Goal: Information Seeking & Learning: Learn about a topic

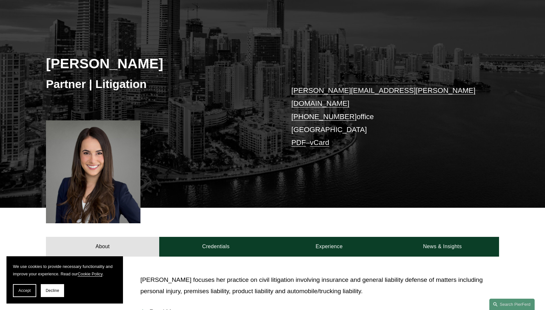
scroll to position [56, 0]
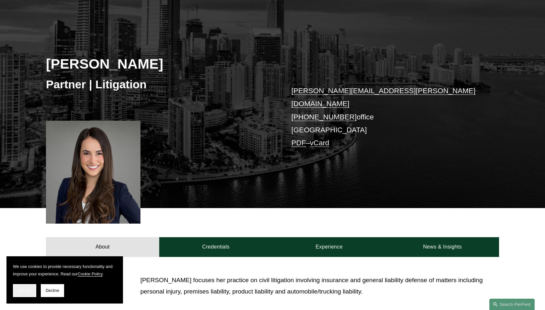
click at [27, 289] on span "Accept" at bounding box center [24, 291] width 12 height 5
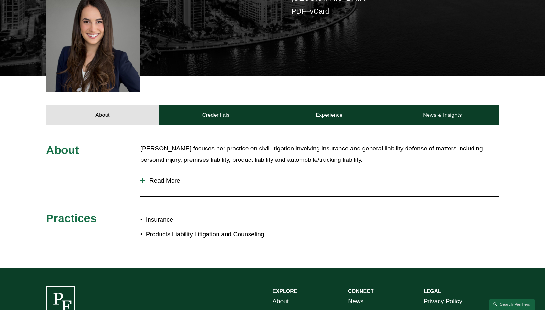
scroll to position [188, 0]
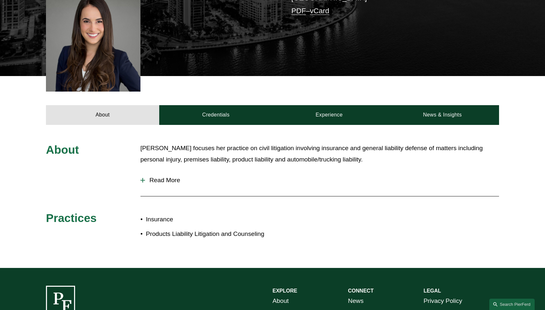
click at [171, 177] on span "Read More" at bounding box center [322, 180] width 354 height 7
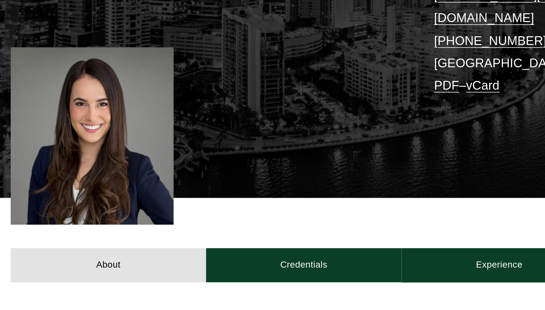
scroll to position [107, 0]
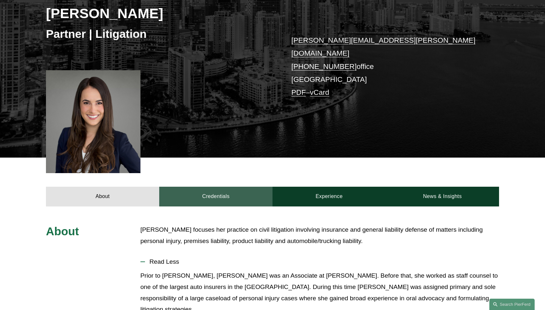
click at [215, 187] on link "Credentials" at bounding box center [215, 196] width 113 height 19
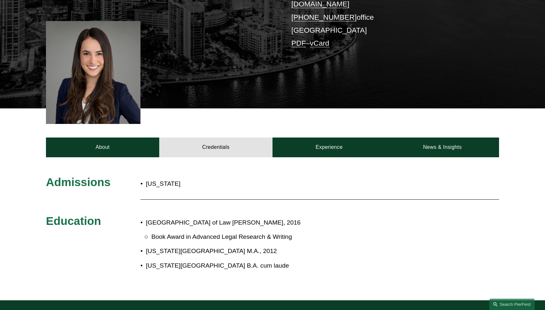
scroll to position [154, 0]
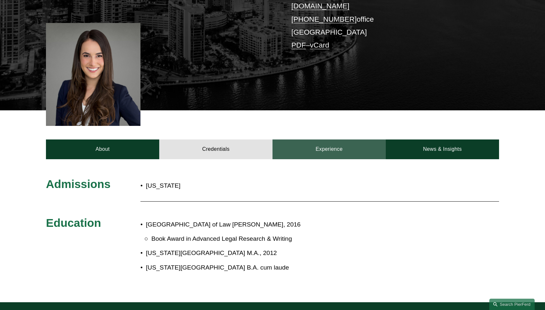
click at [330, 142] on link "Experience" at bounding box center [329, 149] width 113 height 19
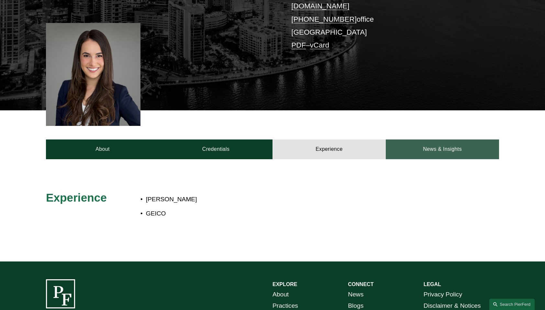
click at [447, 146] on link "News & Insights" at bounding box center [442, 149] width 113 height 19
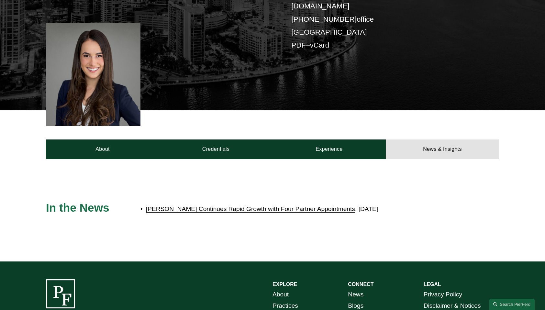
click at [327, 206] on link "[PERSON_NAME] Continues Rapid Growth with Four Partner Appointments" at bounding box center [250, 209] width 209 height 7
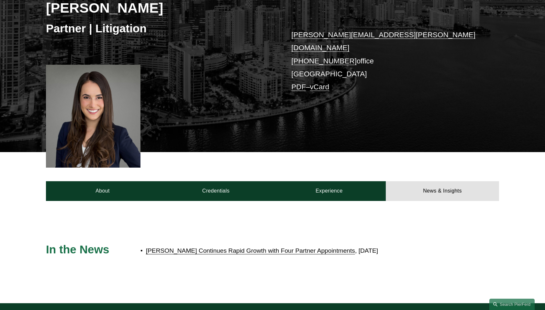
scroll to position [0, 0]
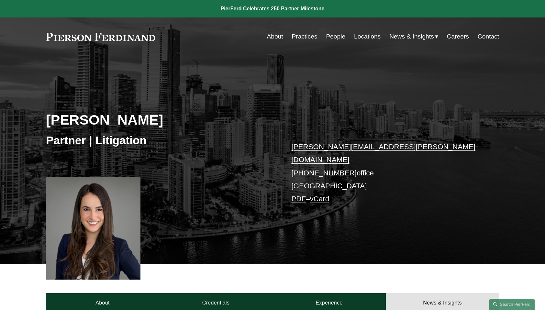
click at [361, 35] on link "Locations" at bounding box center [367, 36] width 27 height 12
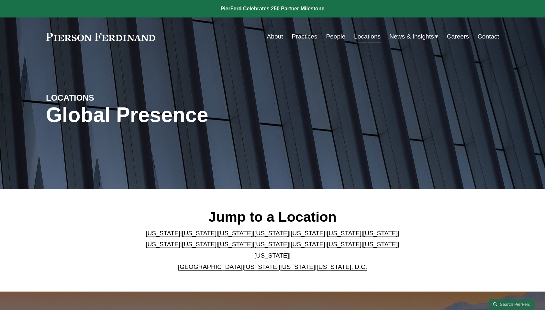
click at [336, 34] on link "People" at bounding box center [335, 36] width 19 height 12
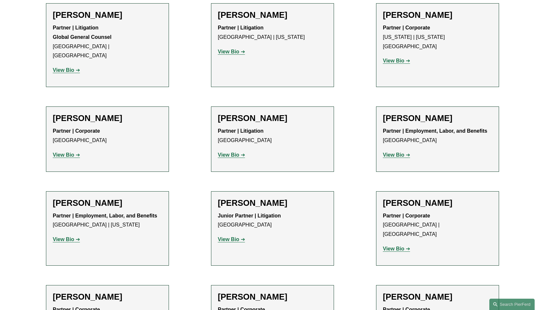
scroll to position [4358, 0]
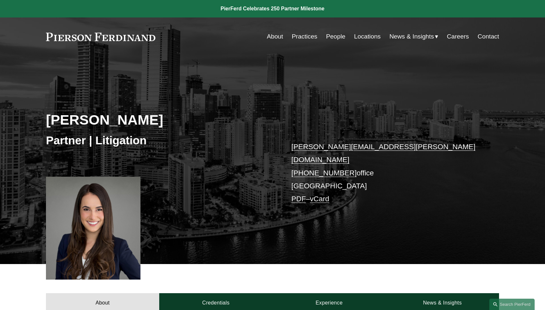
click at [186, 127] on h2 "[PERSON_NAME]" at bounding box center [159, 119] width 227 height 17
